Goal: Transaction & Acquisition: Book appointment/travel/reservation

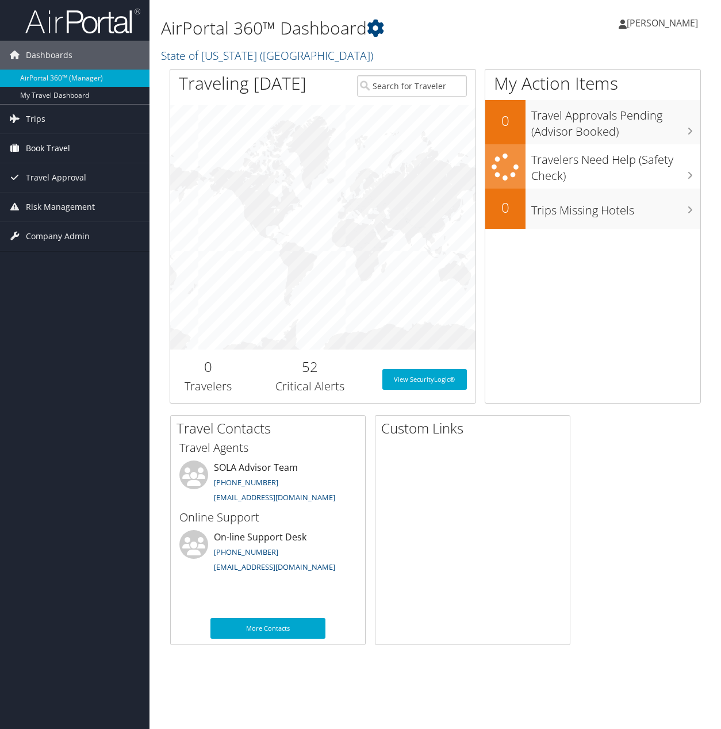
click at [48, 148] on span "Book Travel" at bounding box center [48, 148] width 44 height 29
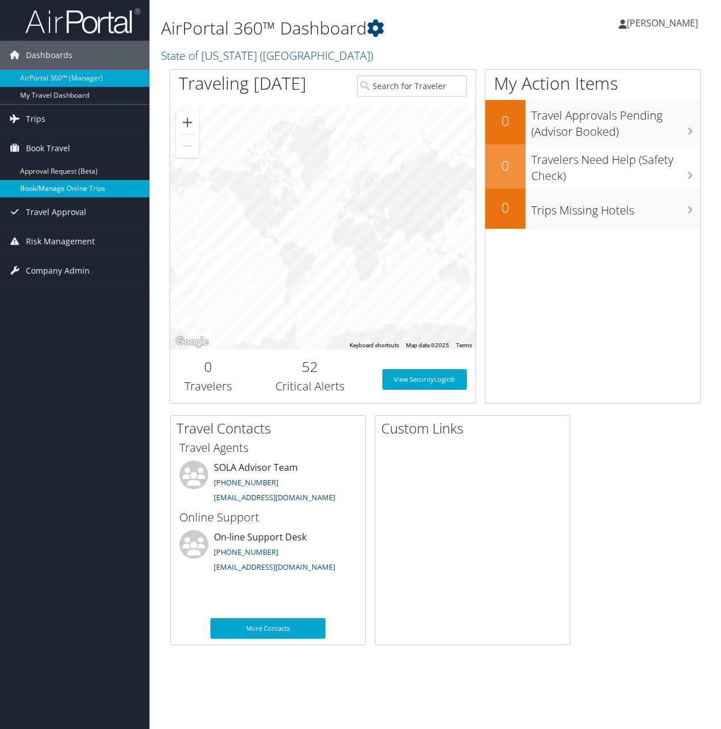
click at [54, 187] on link "Book/Manage Online Trips" at bounding box center [75, 188] width 150 height 17
